Goal: Check status

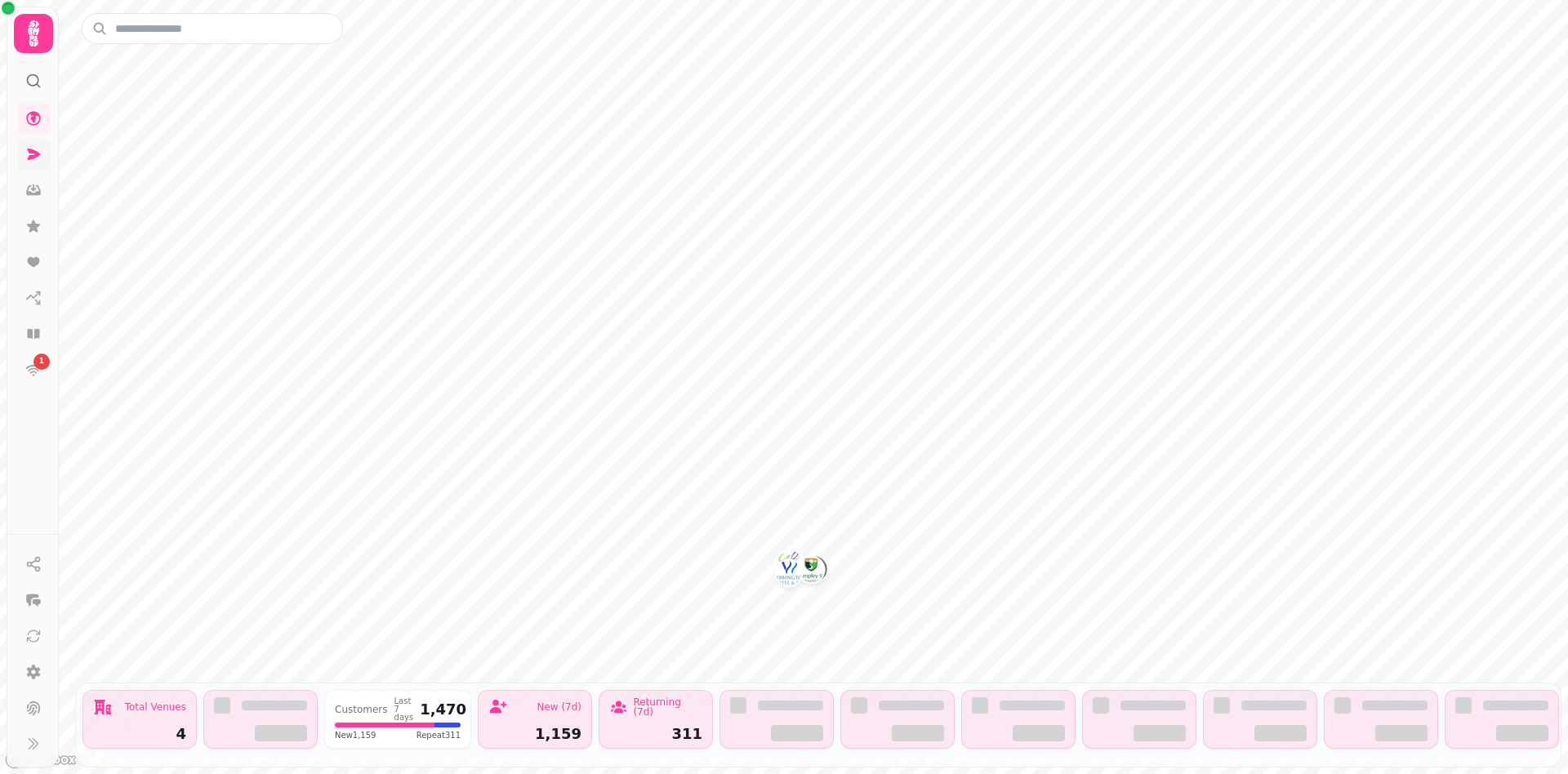
click at [35, 156] on icon at bounding box center [33, 154] width 13 height 11
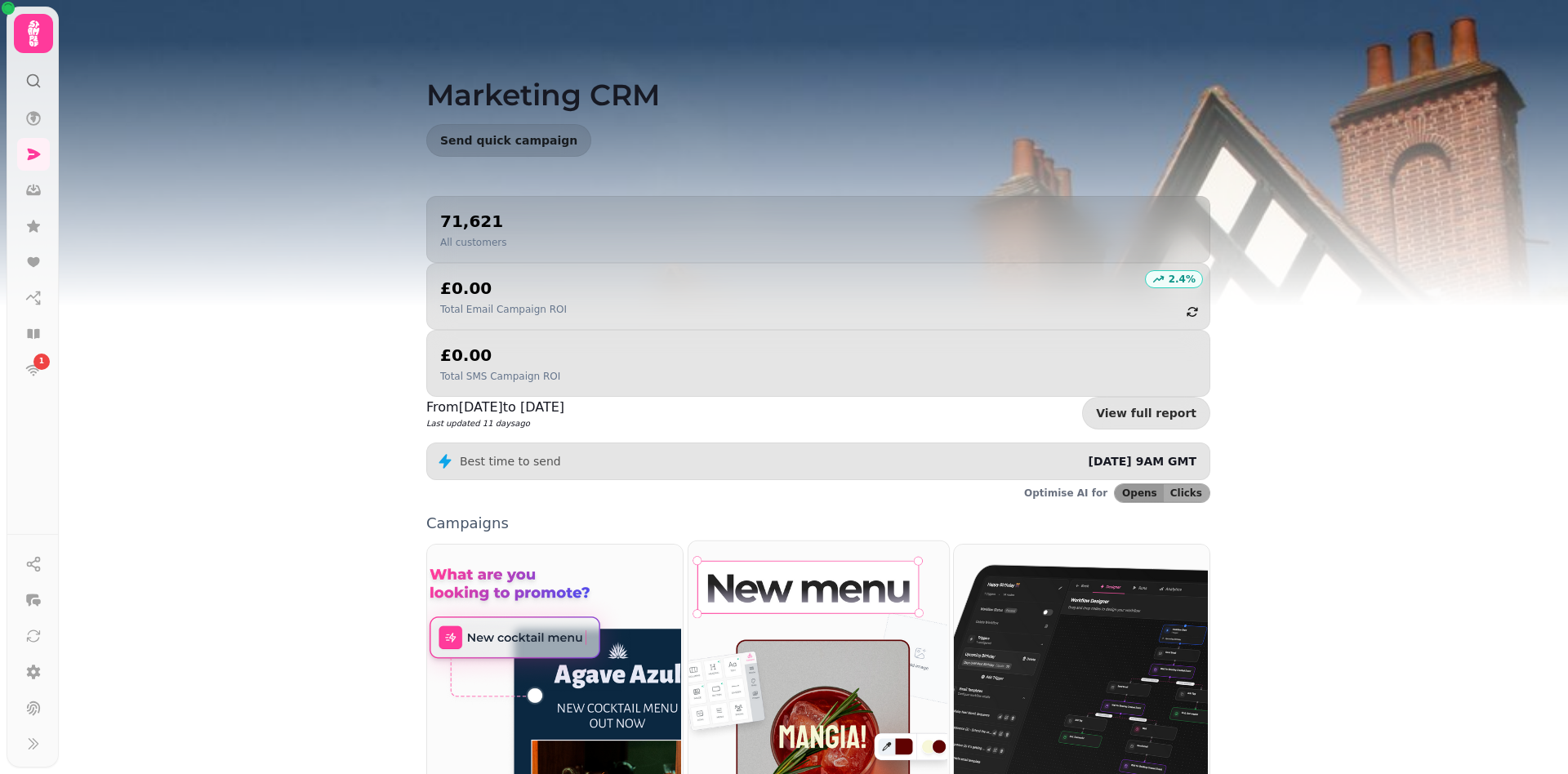
click at [821, 622] on img at bounding box center [816, 688] width 260 height 297
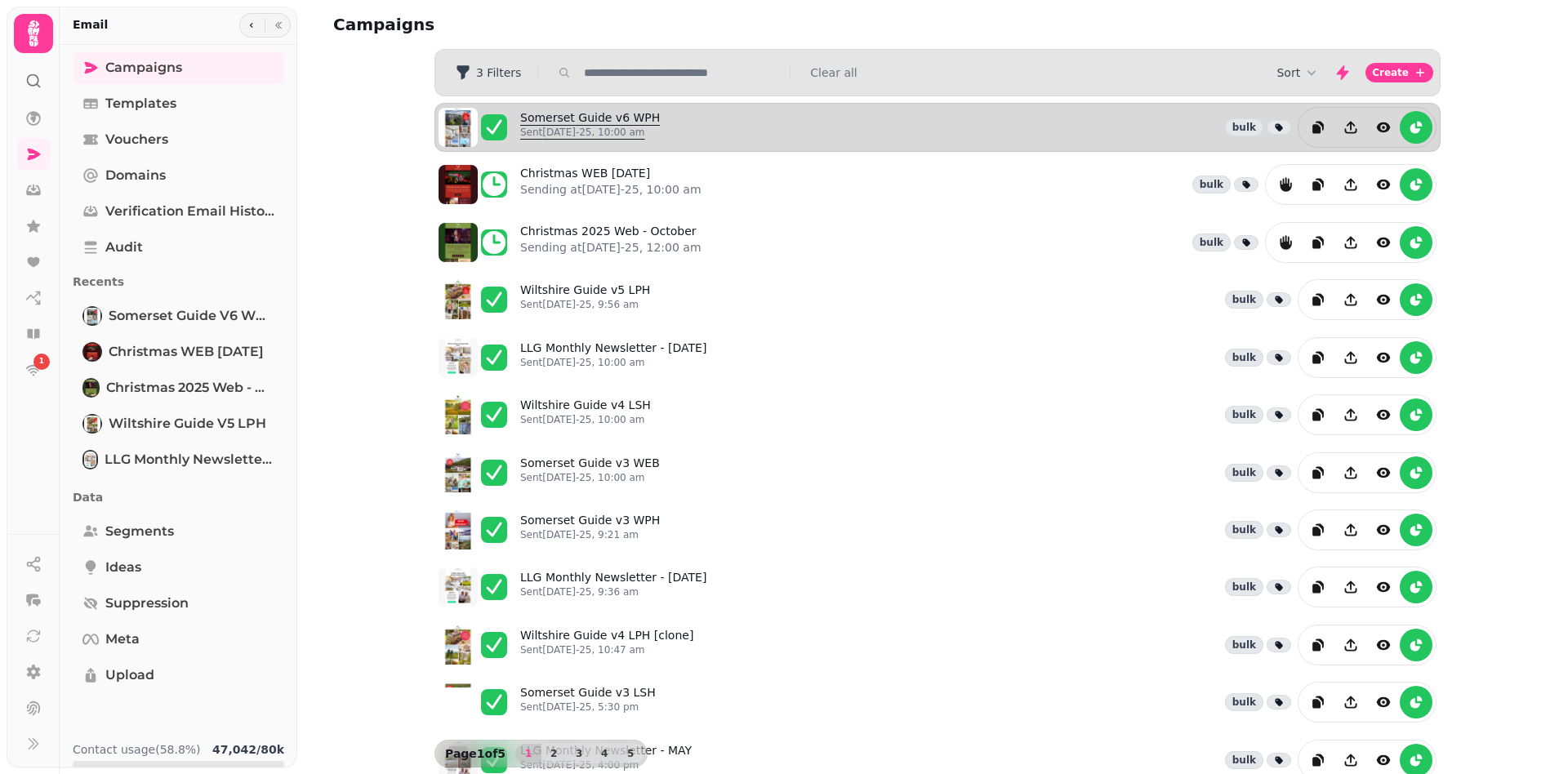
click at [574, 139] on div "Sent [DATE]-25, 10:00 am" at bounding box center [589, 135] width 140 height 20
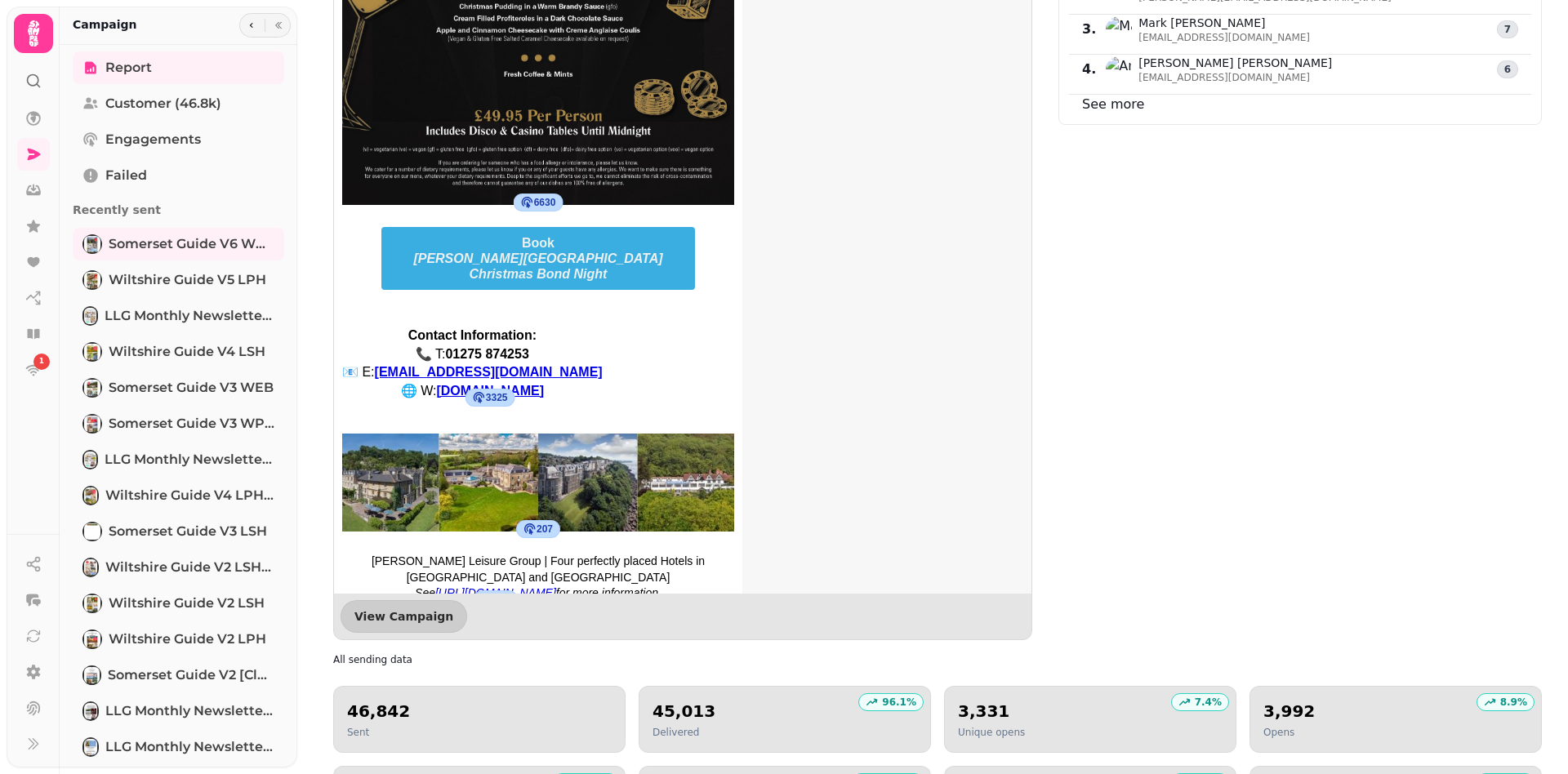
scroll to position [1375, 0]
